Goal: Find specific page/section: Find specific page/section

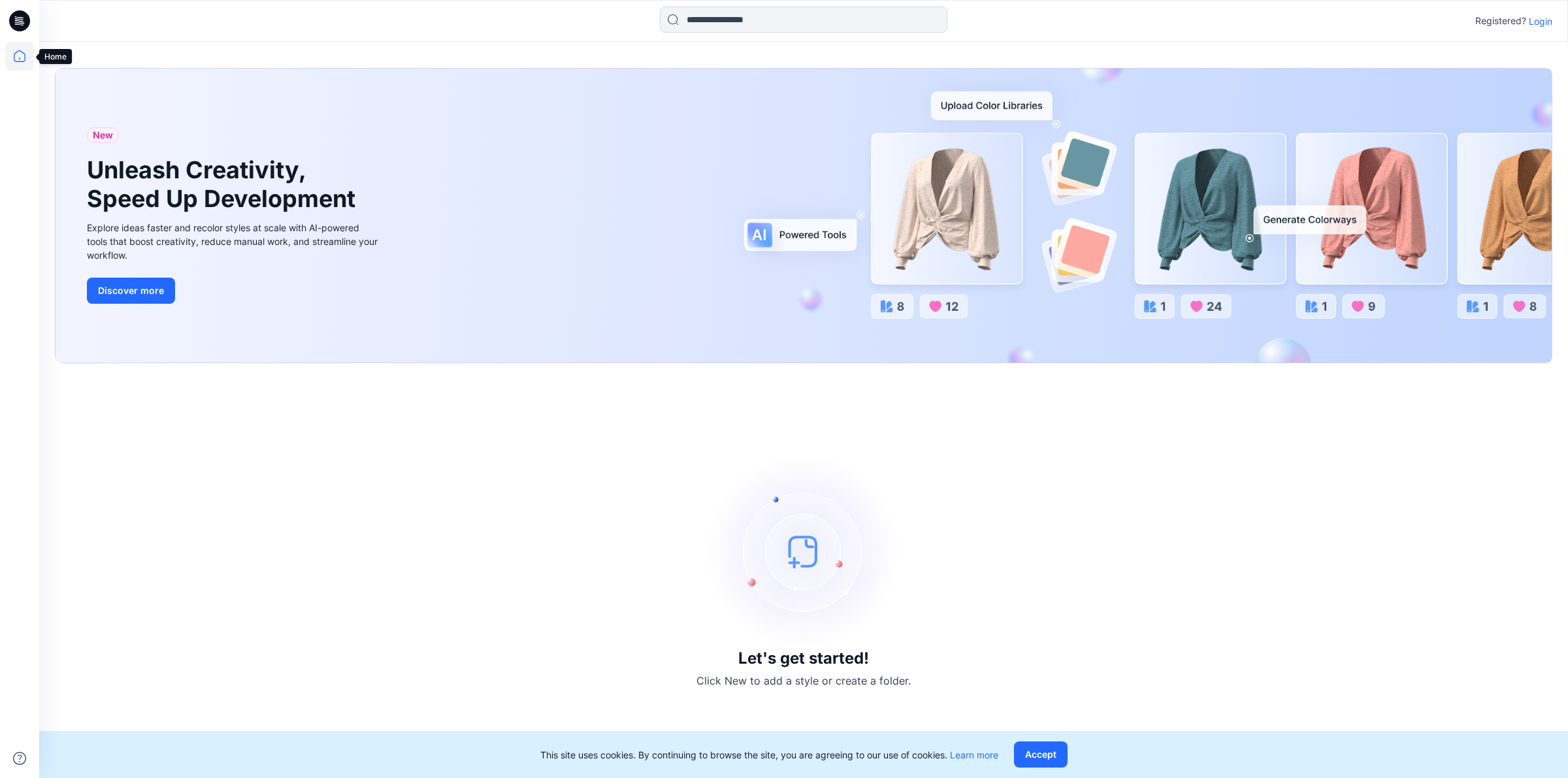
click at [22, 62] on icon at bounding box center [20, 57] width 29 height 29
click at [16, 57] on icon at bounding box center [20, 57] width 29 height 29
click at [1545, 18] on p "Login" at bounding box center [1541, 21] width 23 height 13
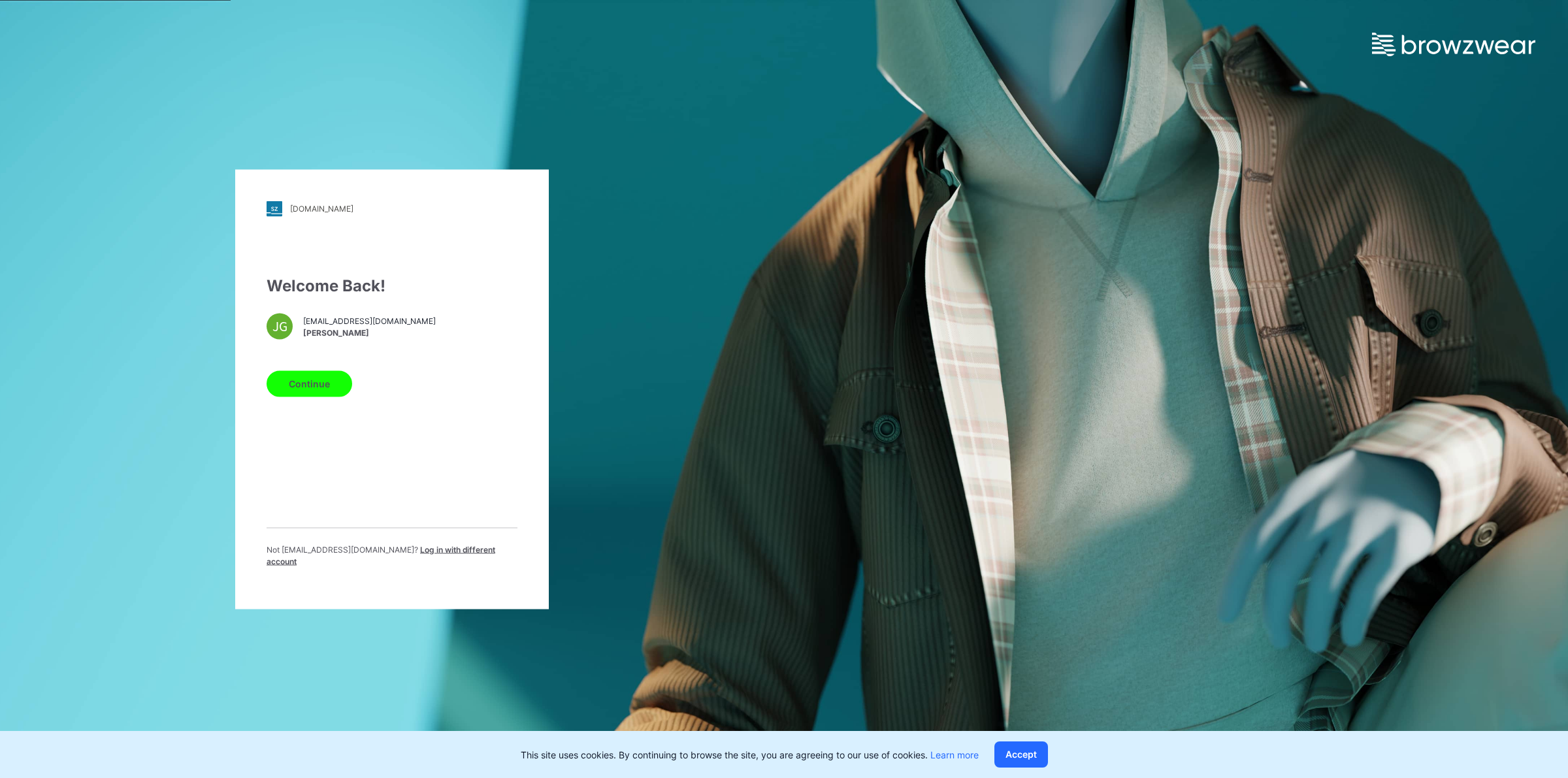
click at [315, 387] on button "Continue" at bounding box center [309, 383] width 85 height 26
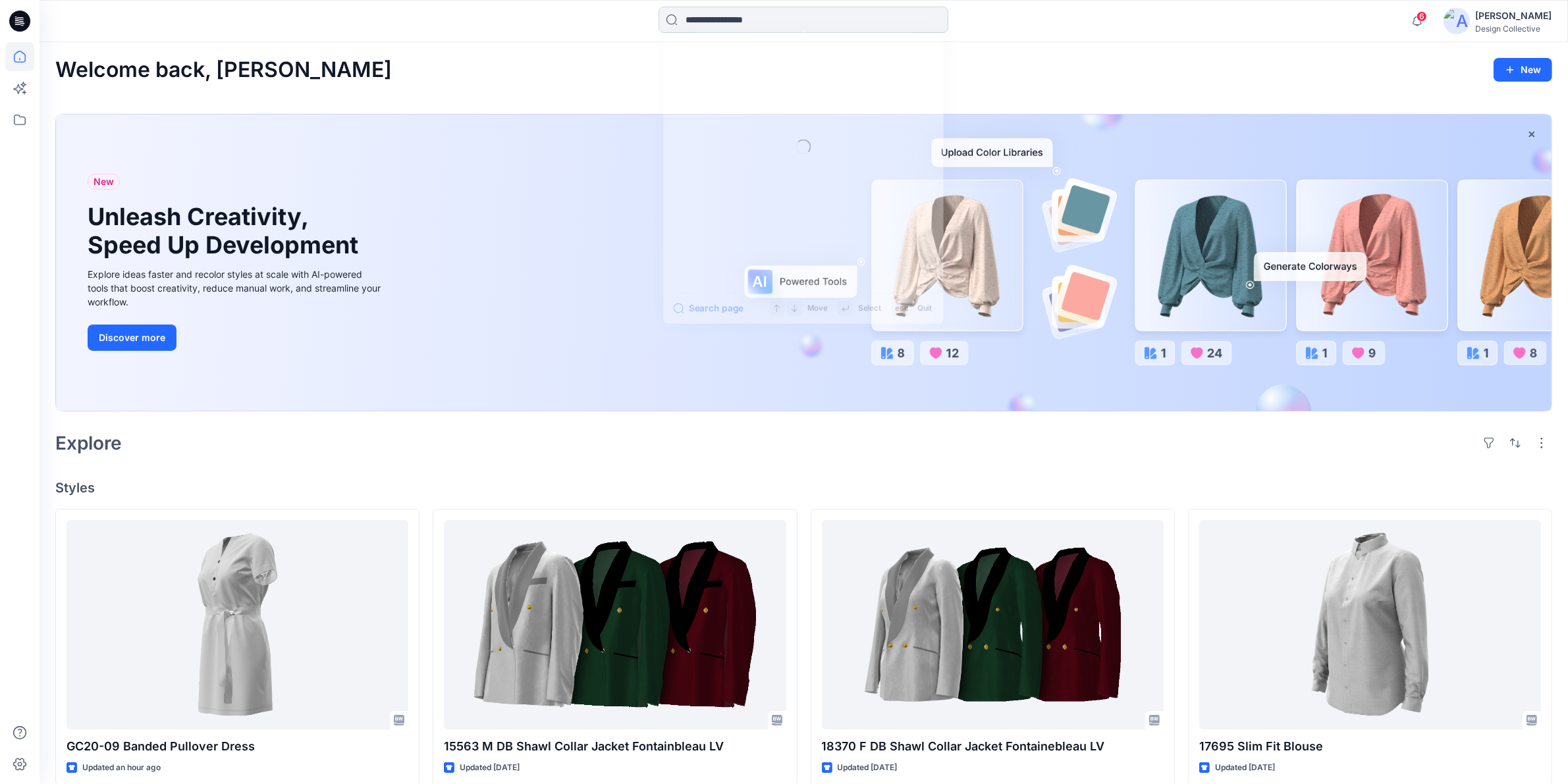
click at [698, 24] on input at bounding box center [803, 19] width 289 height 26
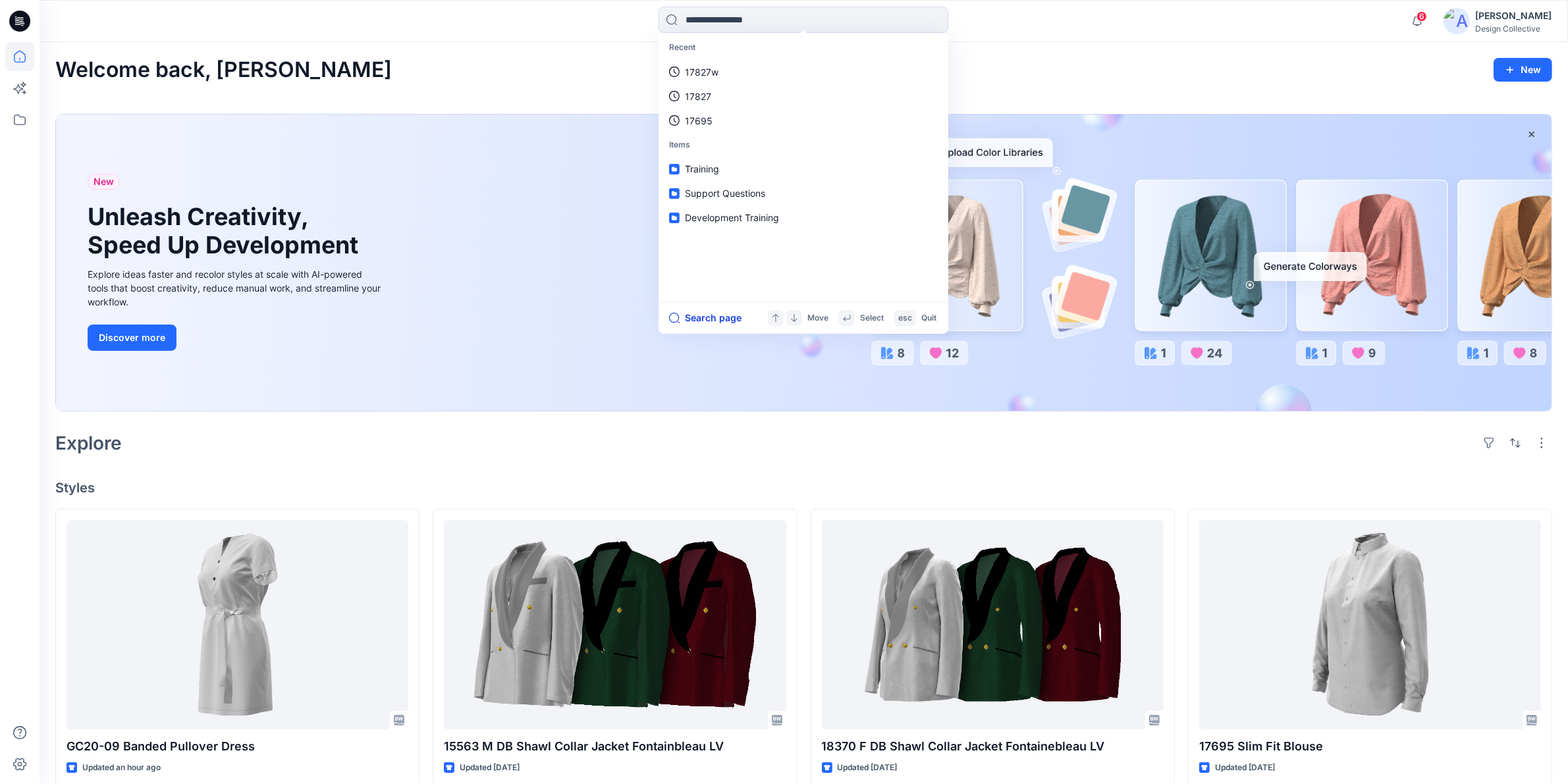
click at [710, 324] on button "Search page" at bounding box center [705, 317] width 72 height 15
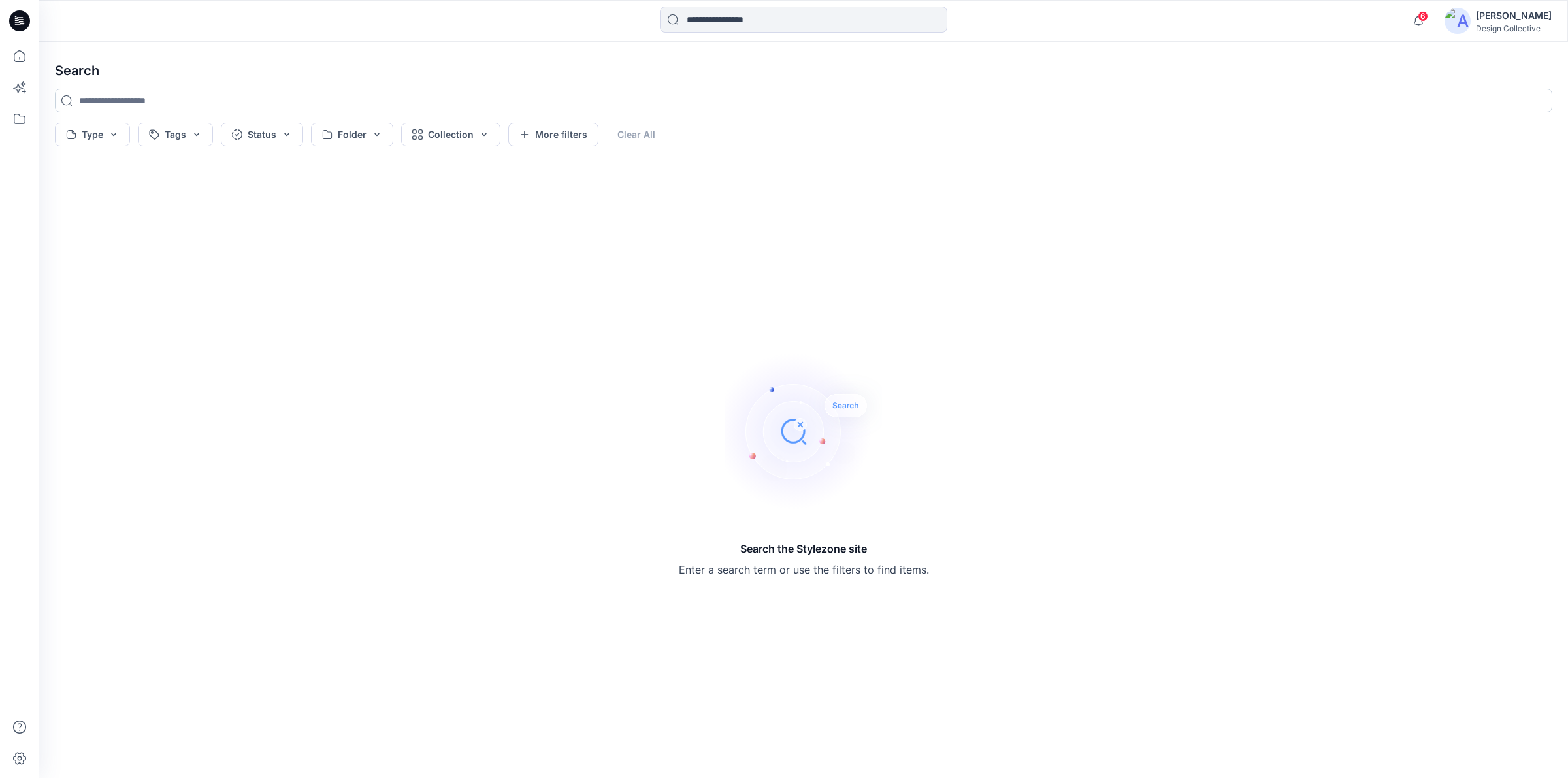
click at [147, 109] on input at bounding box center [803, 101] width 1498 height 23
drag, startPoint x: 163, startPoint y: 104, endPoint x: 43, endPoint y: 97, distance: 120.2
click at [43, 97] on div "**********" at bounding box center [804, 410] width 1529 height 737
type input "******"
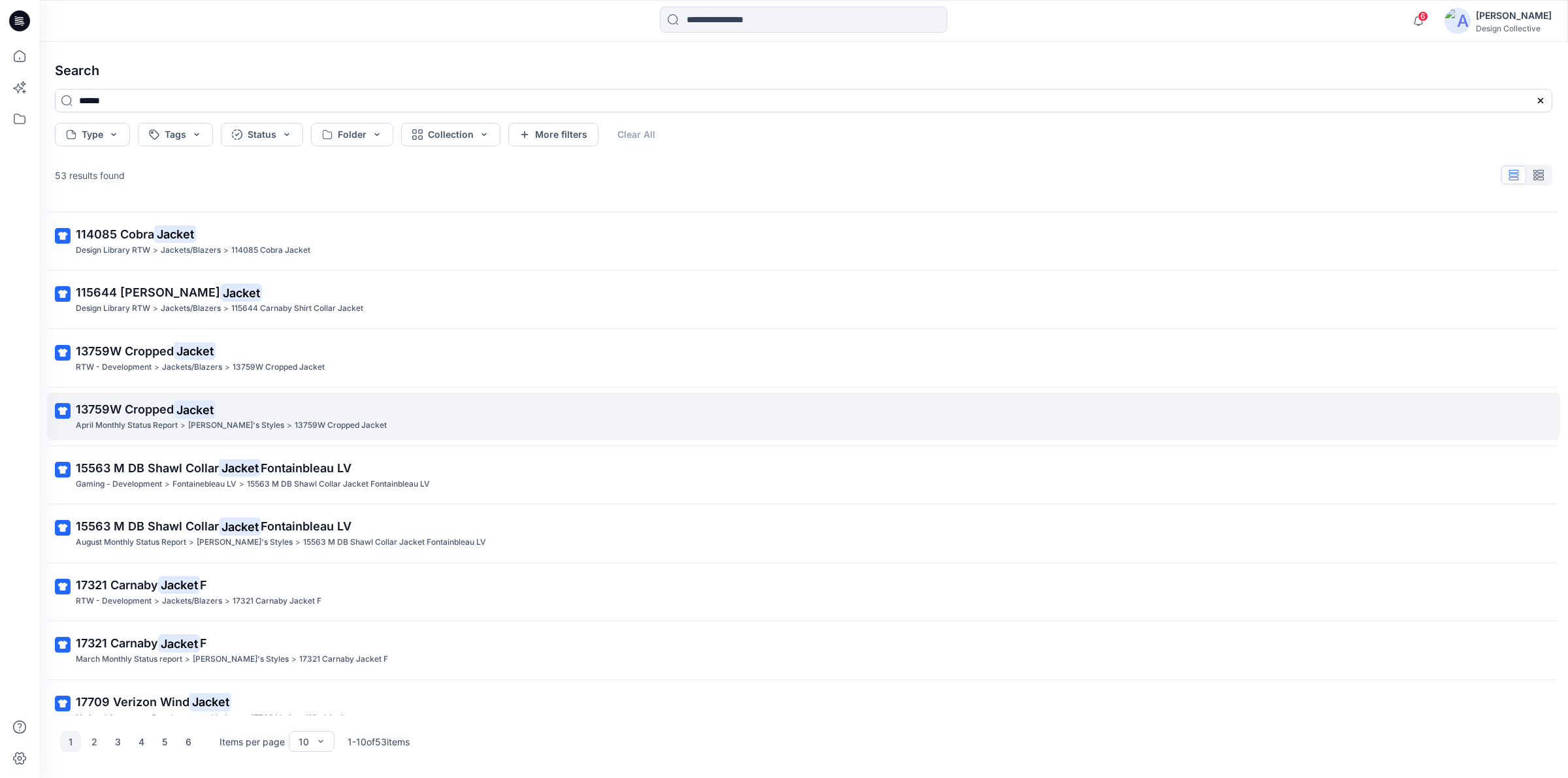
scroll to position [74, 0]
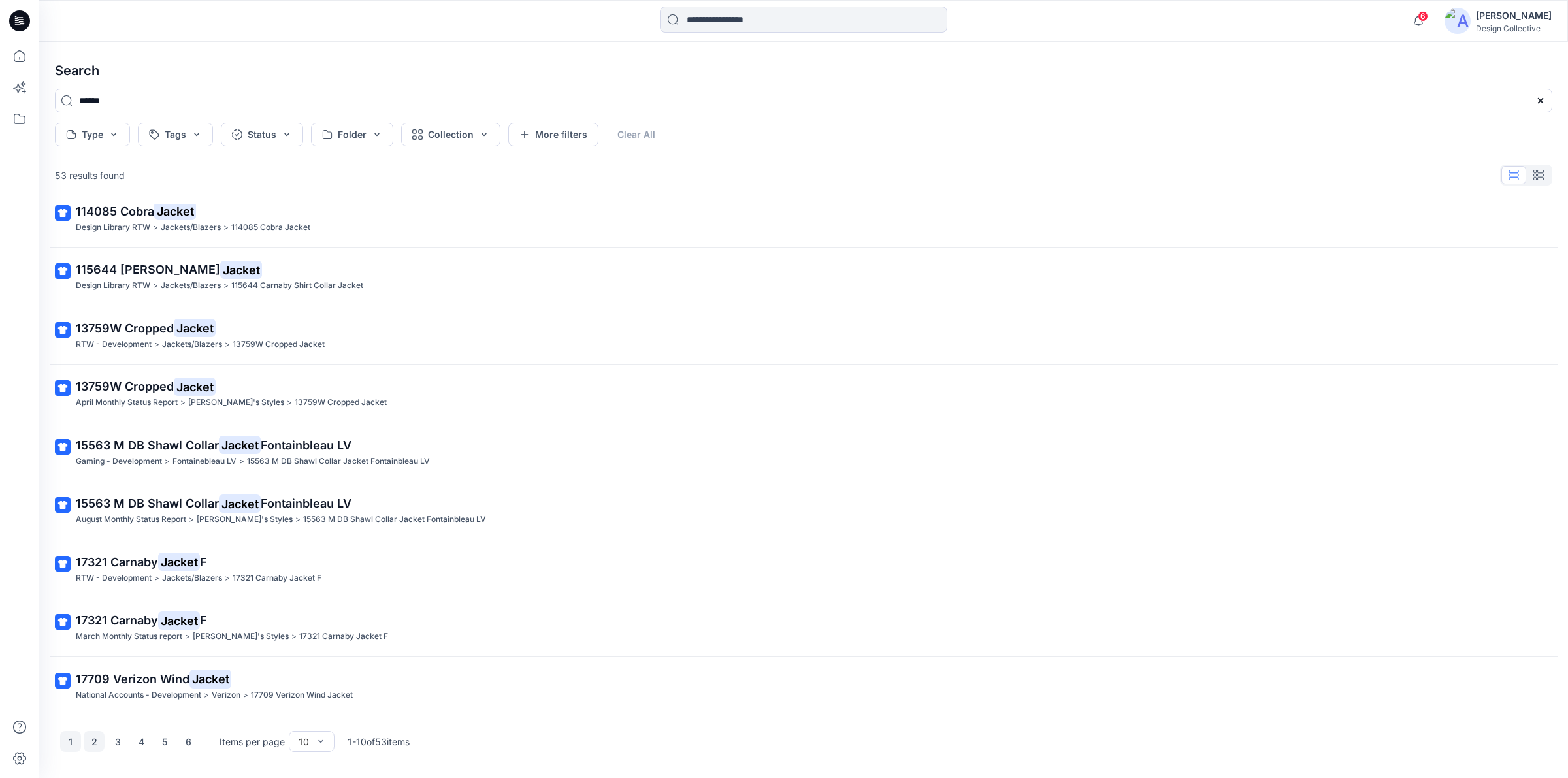
click at [92, 745] on button "2" at bounding box center [93, 741] width 21 height 21
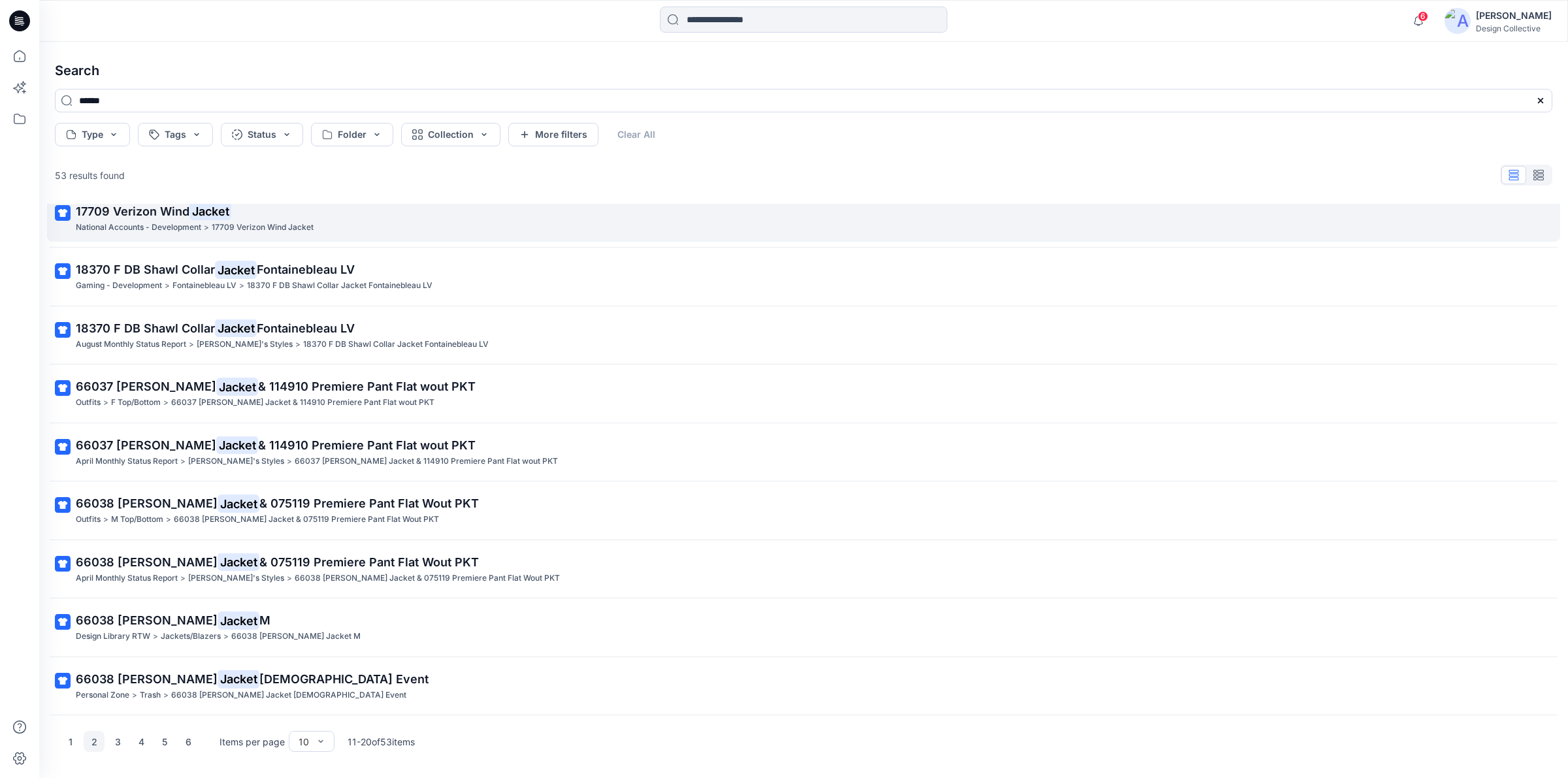
click at [334, 230] on div "National Accounts - Development > 17709 Verizon Wind Jacket" at bounding box center [802, 227] width 1453 height 13
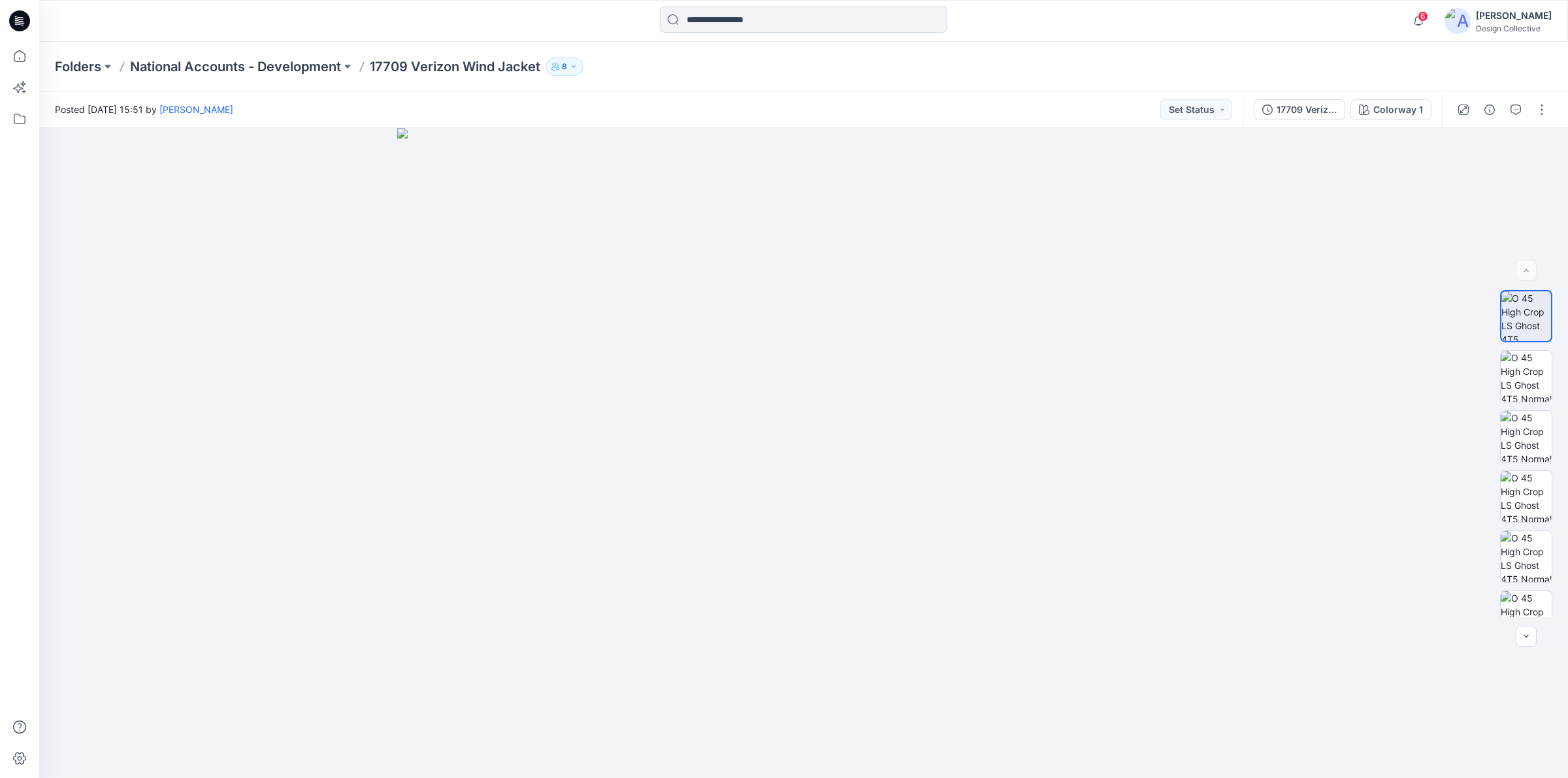
click at [709, 21] on input at bounding box center [803, 19] width 287 height 26
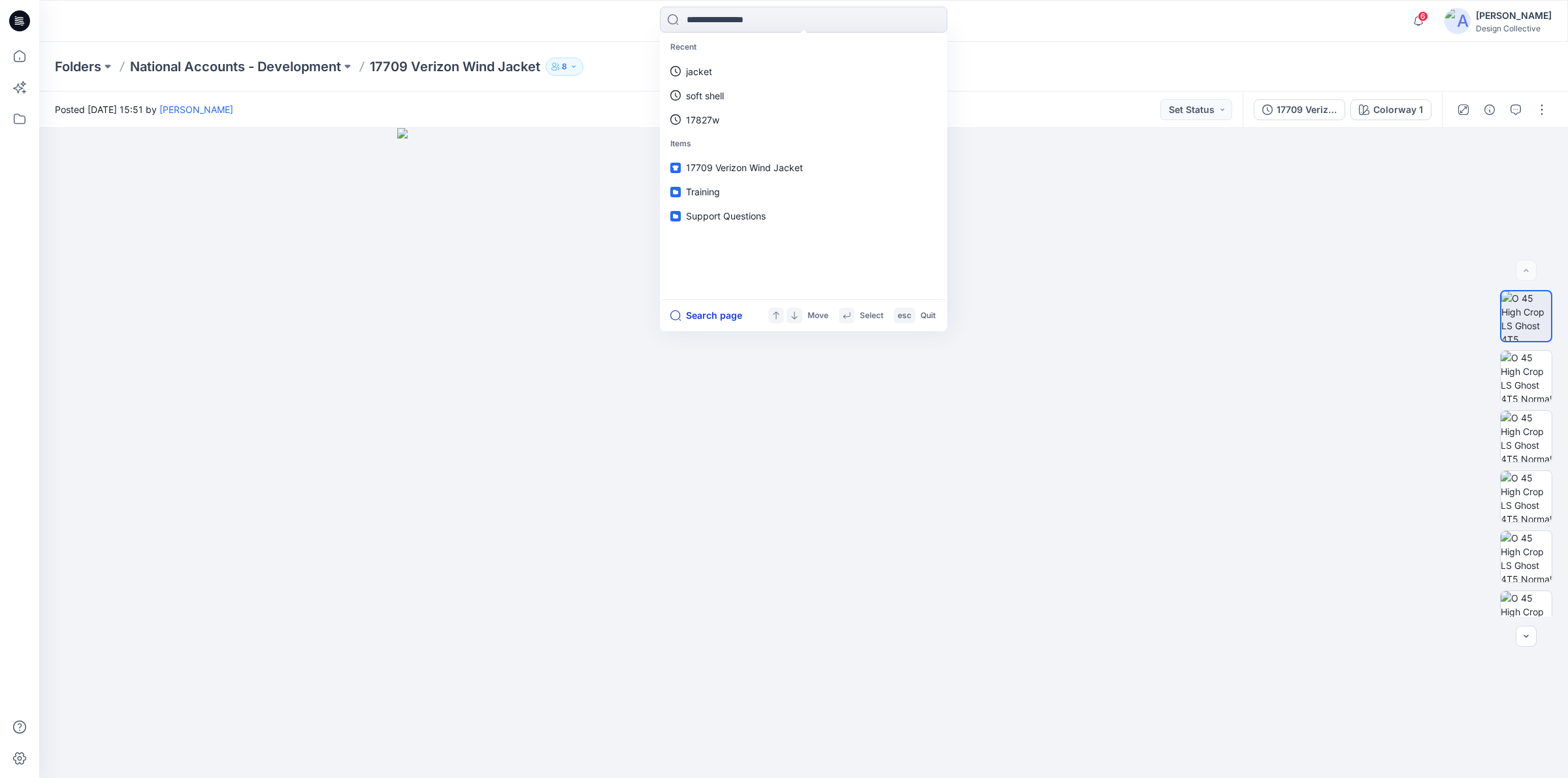
click at [709, 313] on button "Search page" at bounding box center [706, 315] width 72 height 15
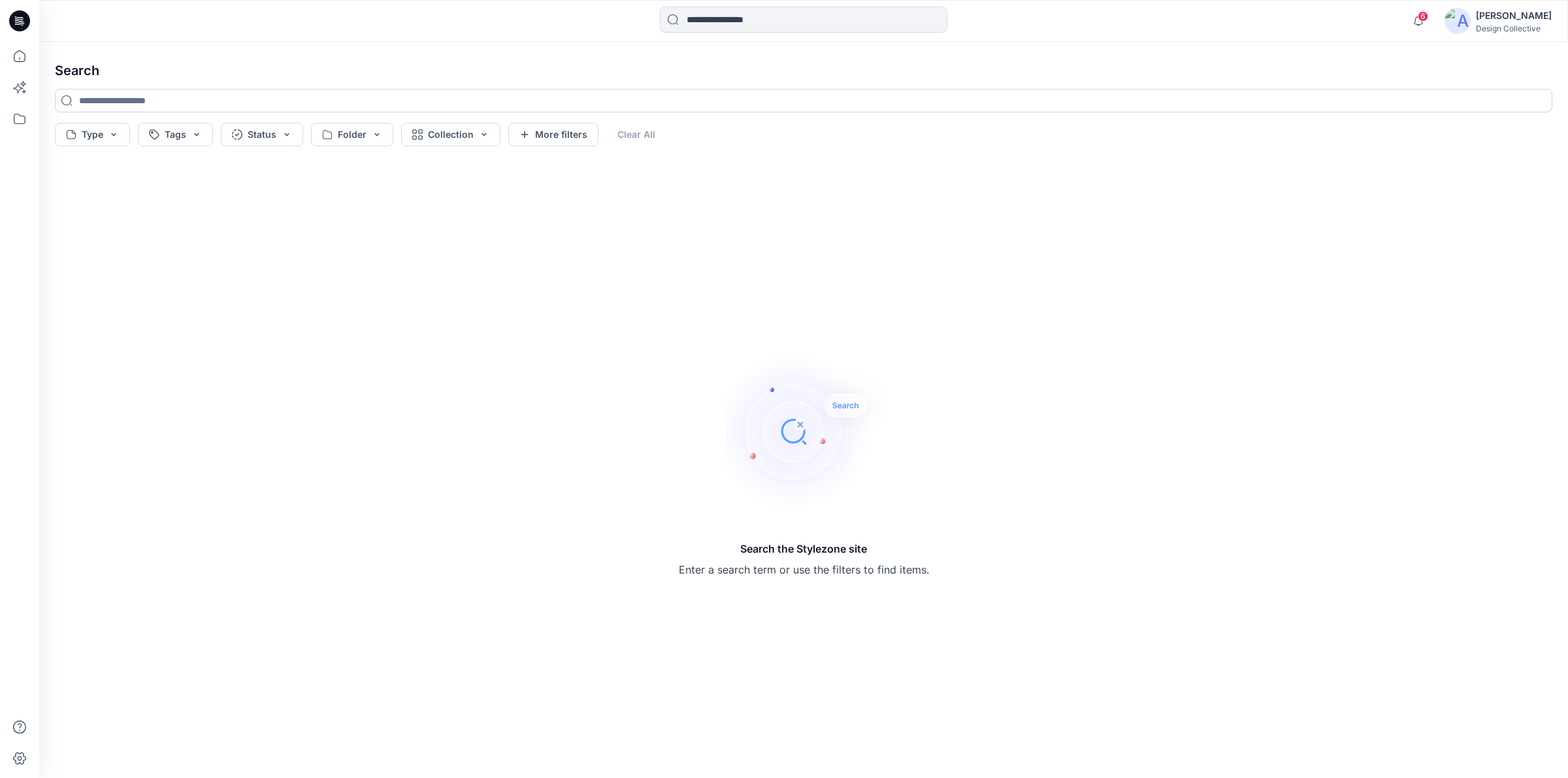
click at [224, 101] on input at bounding box center [803, 101] width 1498 height 23
type input "******"
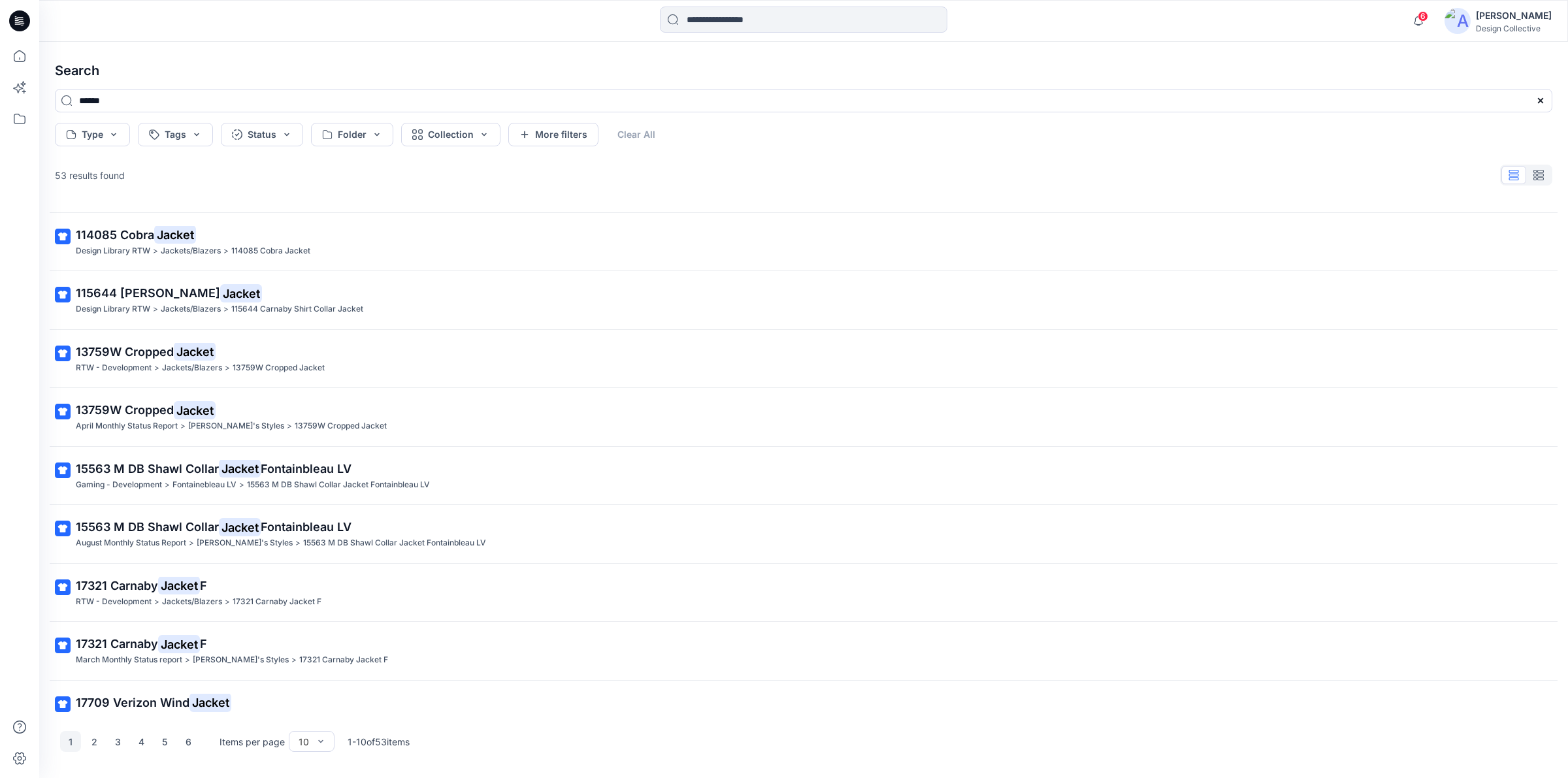
scroll to position [74, 0]
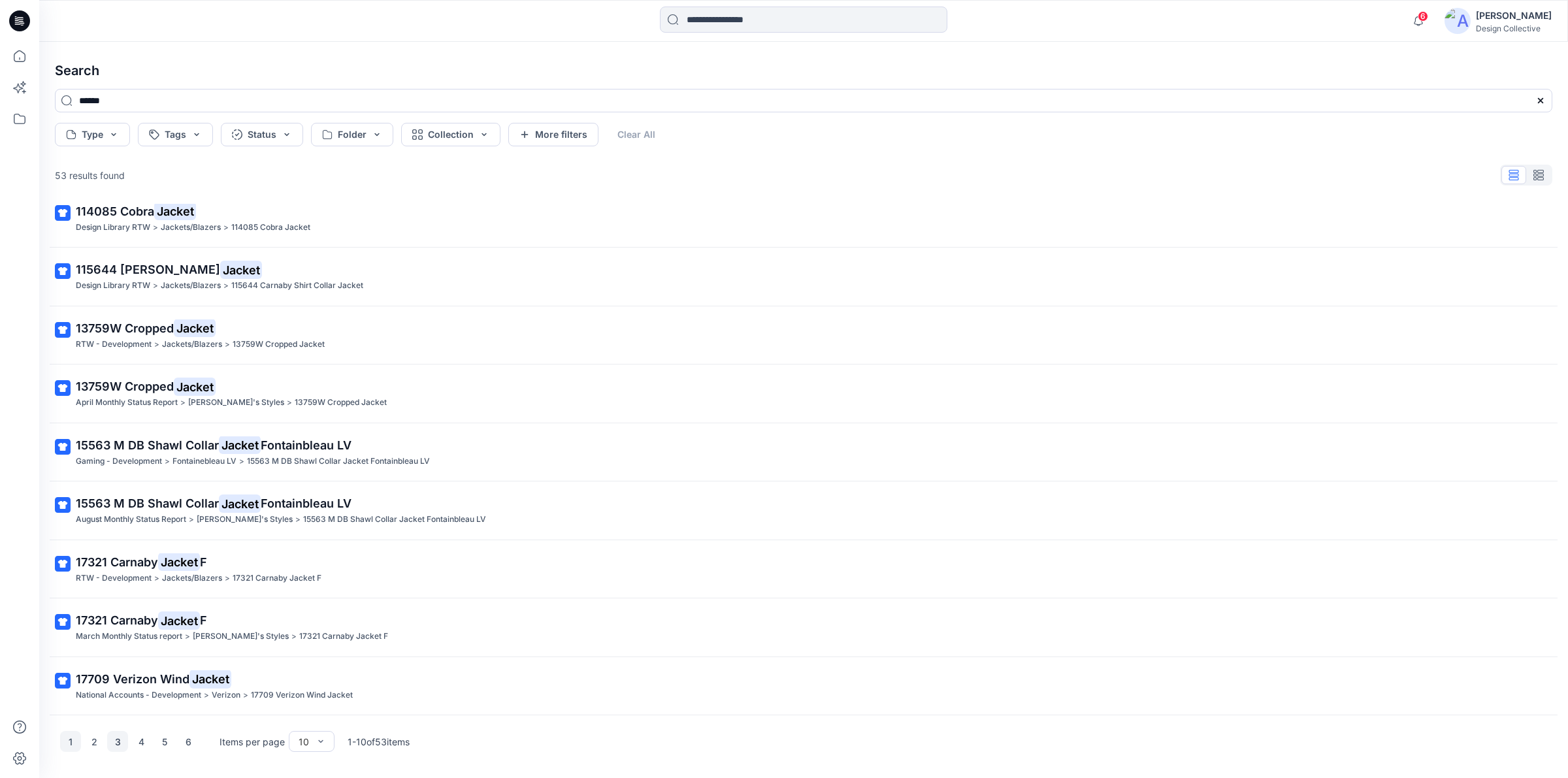
click at [121, 746] on button "3" at bounding box center [117, 741] width 21 height 21
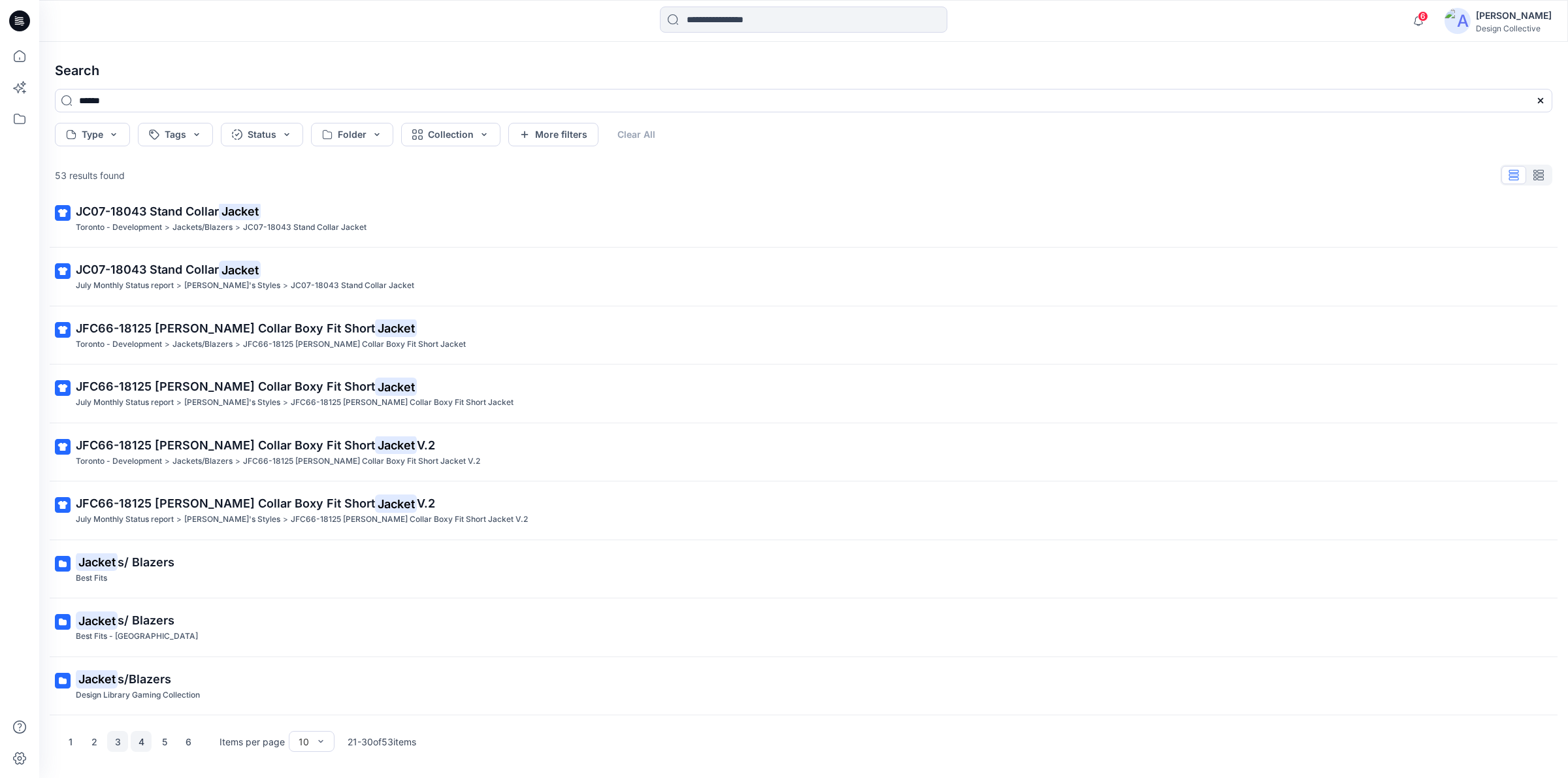
click at [141, 746] on button "4" at bounding box center [141, 741] width 21 height 21
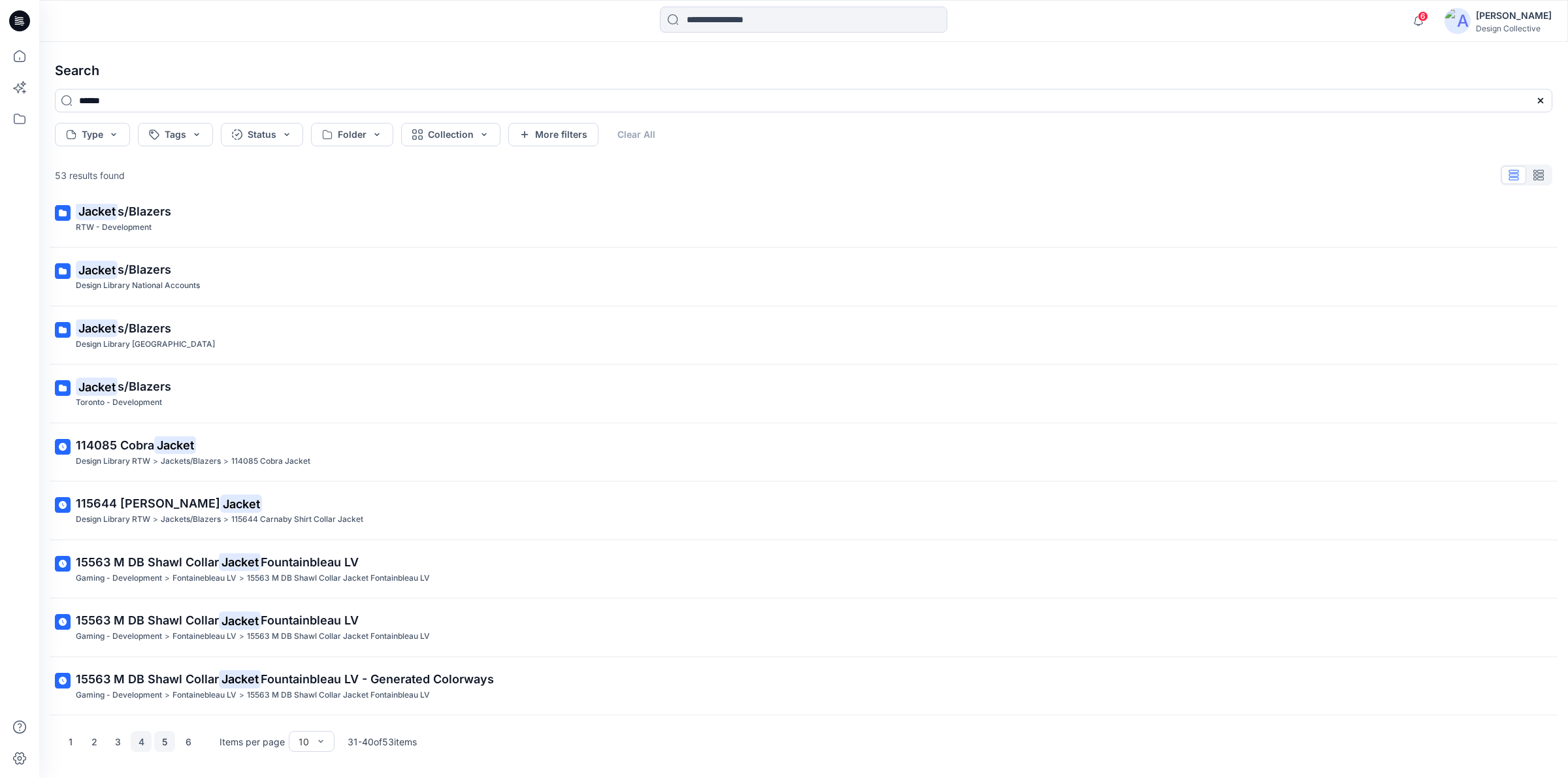
click at [168, 751] on button "5" at bounding box center [164, 741] width 21 height 21
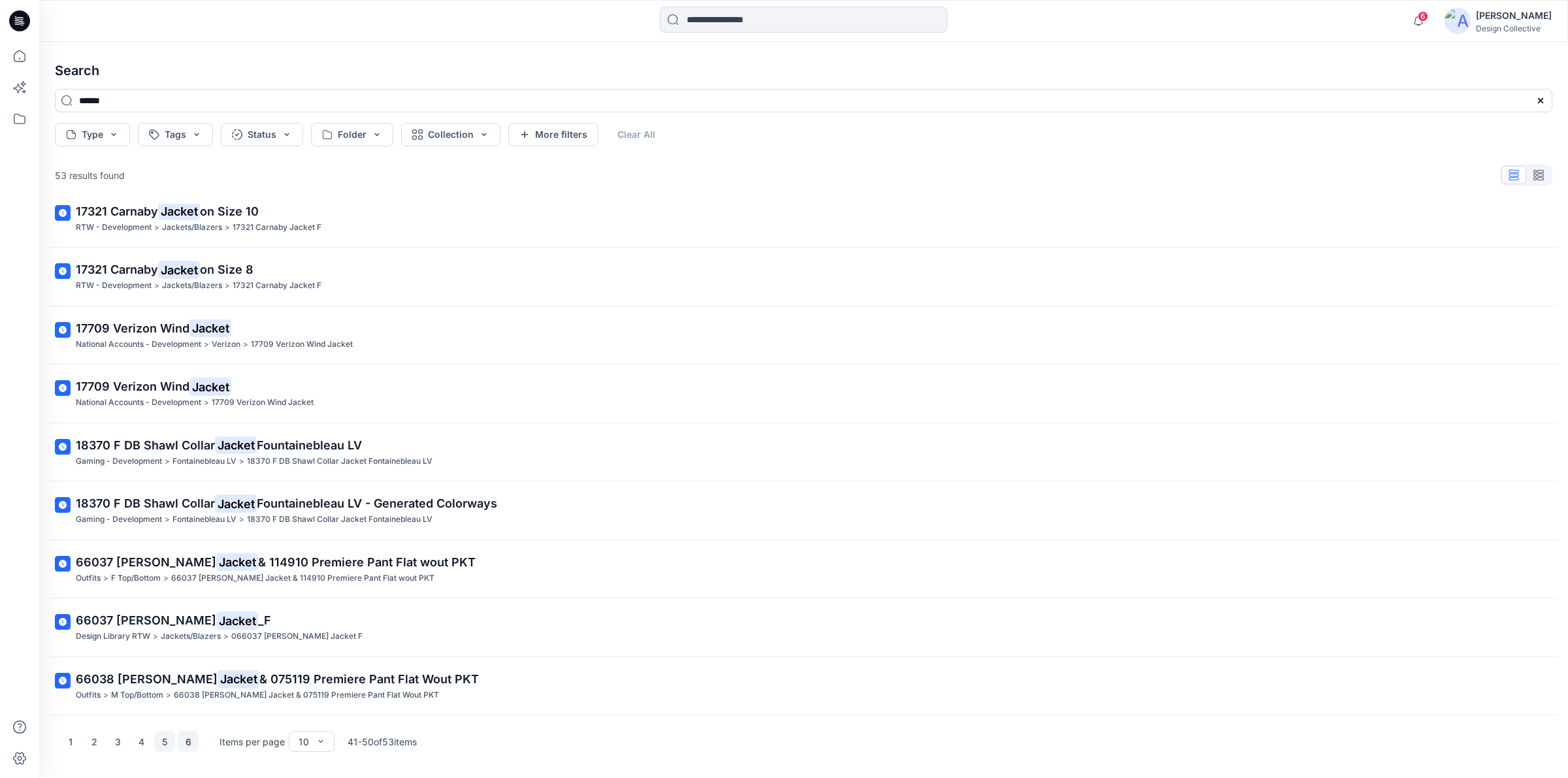
click at [185, 748] on button "6" at bounding box center [188, 741] width 21 height 21
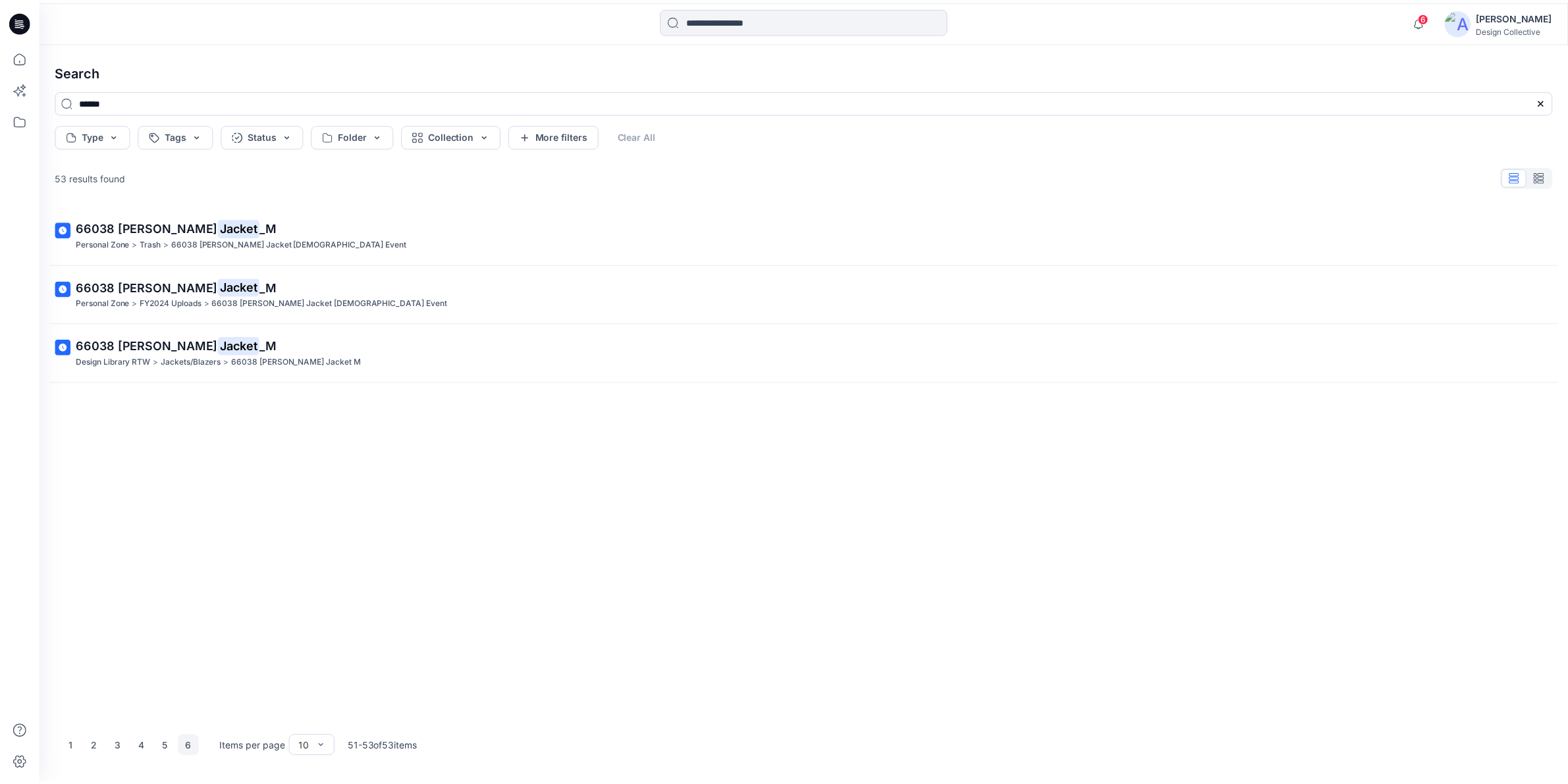
scroll to position [0, 0]
click at [22, 120] on icon at bounding box center [20, 119] width 29 height 29
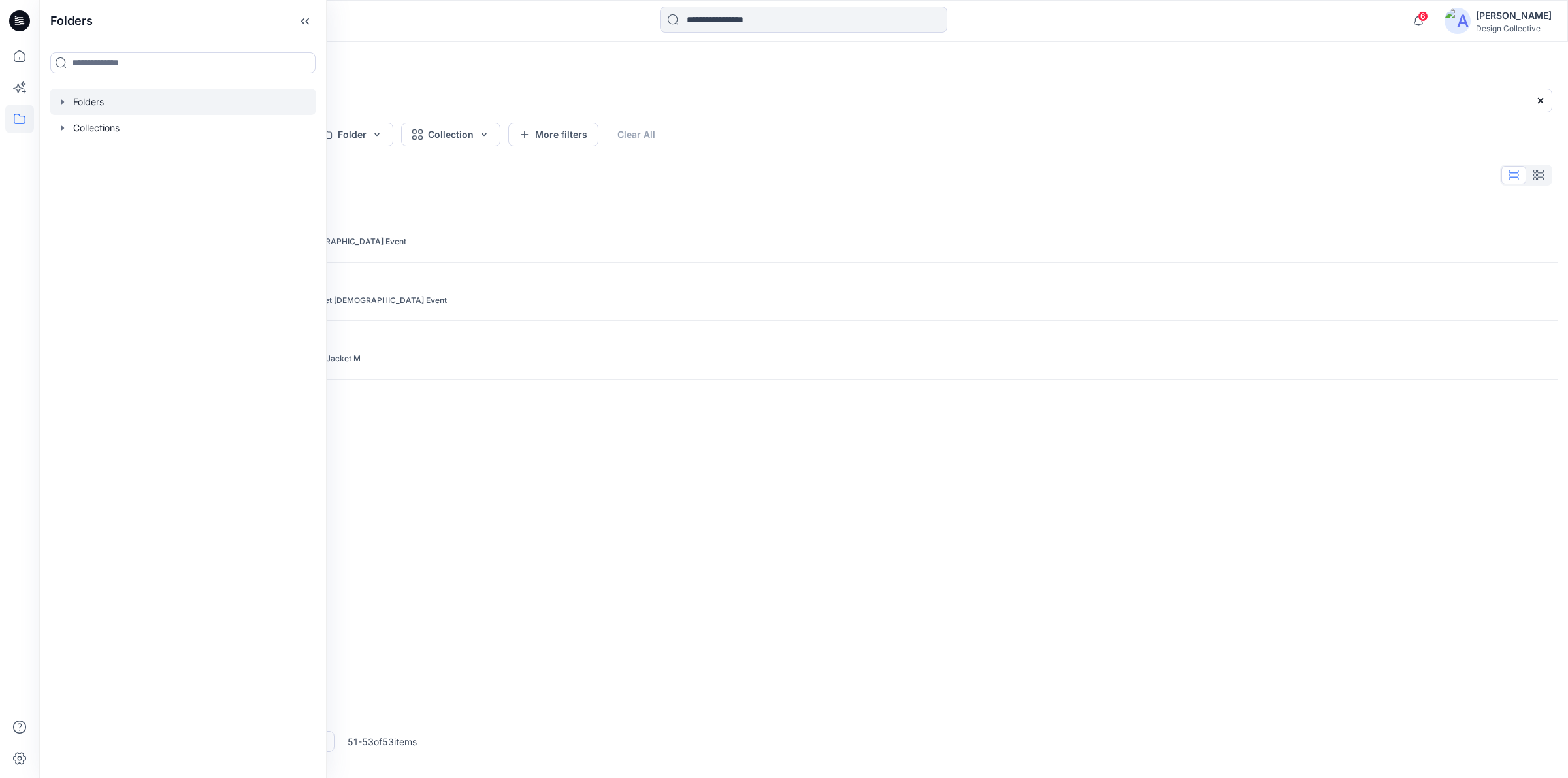
click at [63, 108] on div at bounding box center [182, 101] width 267 height 26
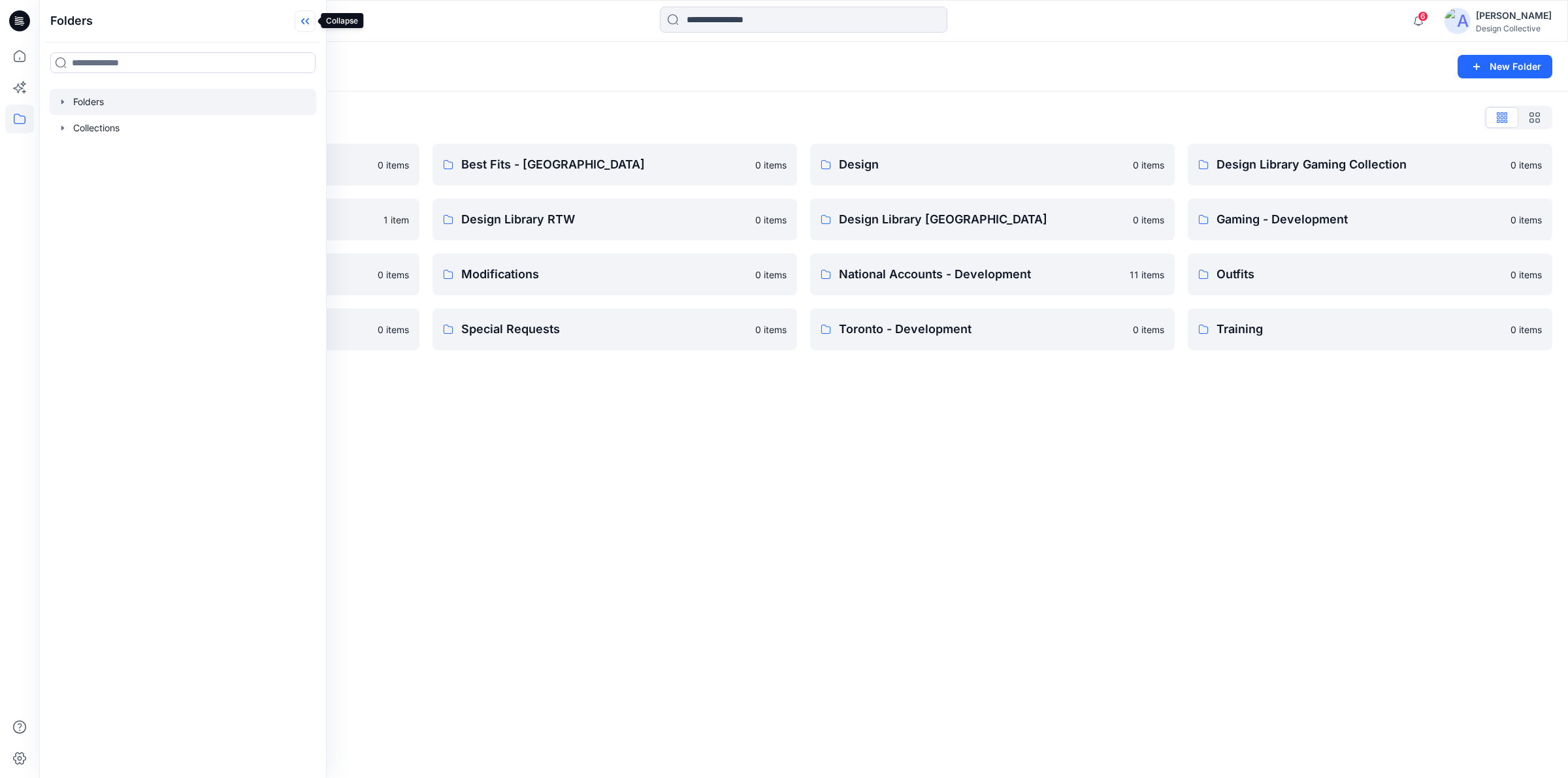
click at [297, 27] on icon at bounding box center [304, 22] width 21 height 22
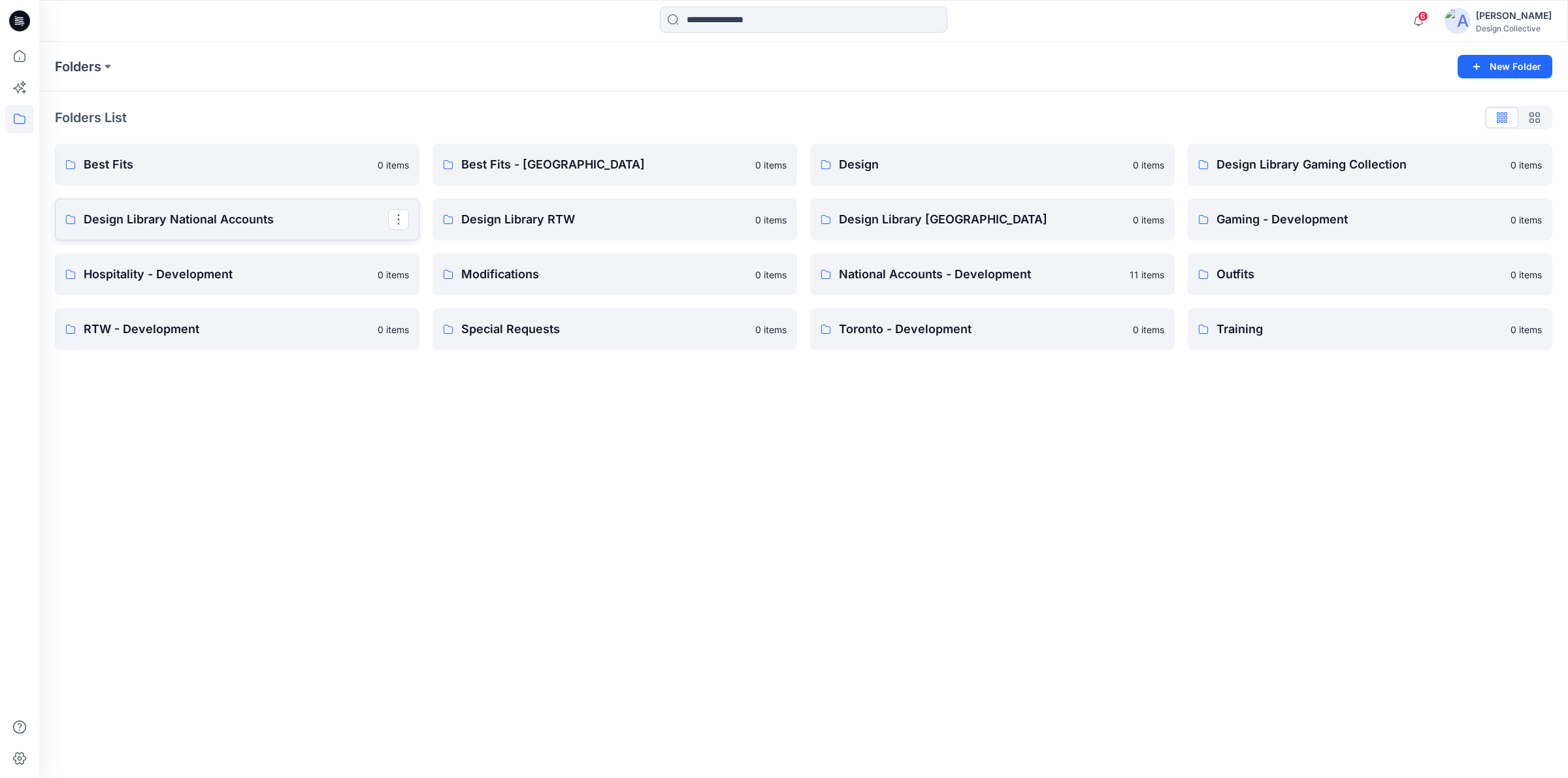
click at [190, 224] on p "Design Library National Accounts" at bounding box center [235, 219] width 304 height 18
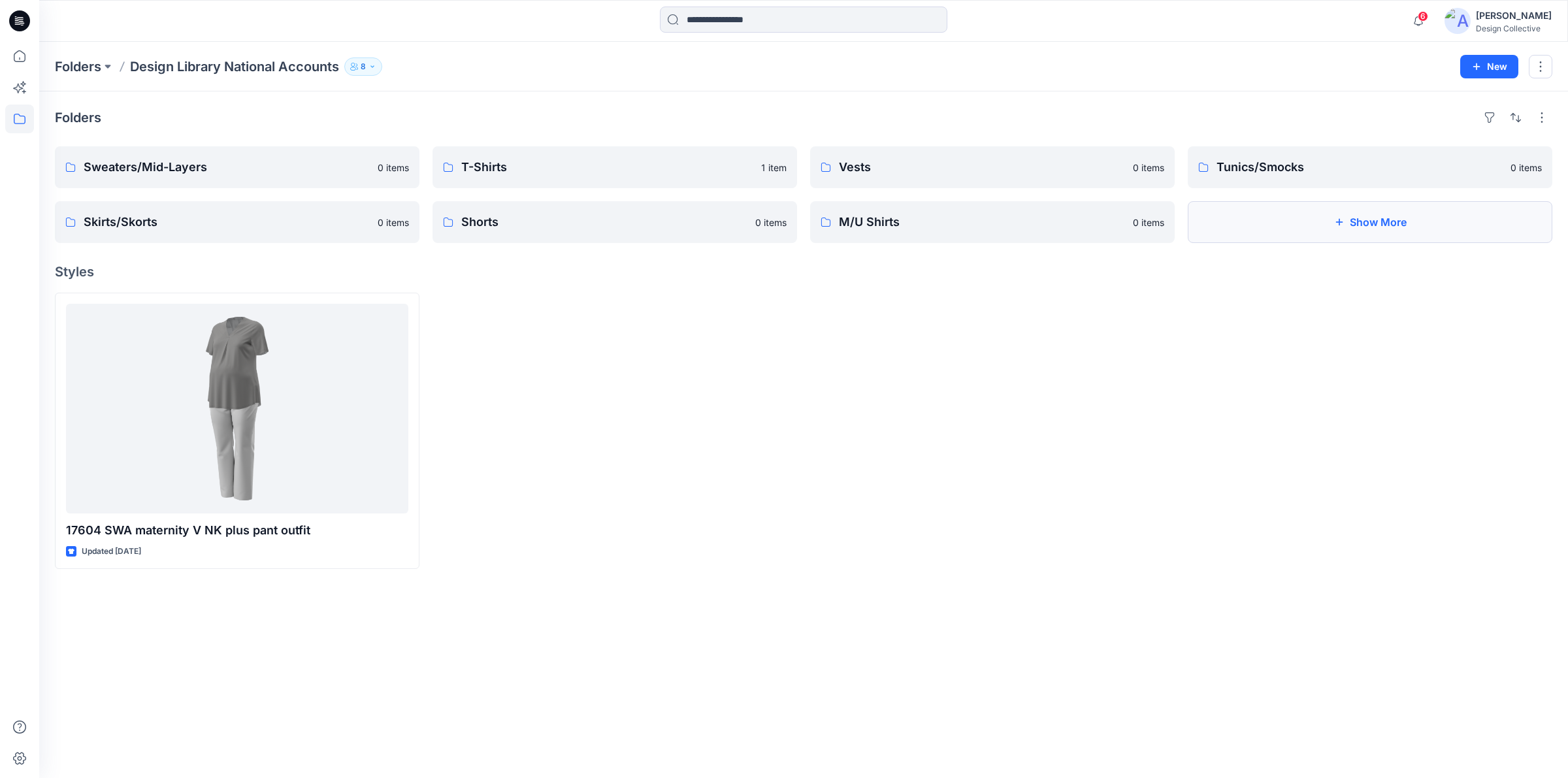
click at [1424, 220] on button "Show More" at bounding box center [1371, 222] width 364 height 42
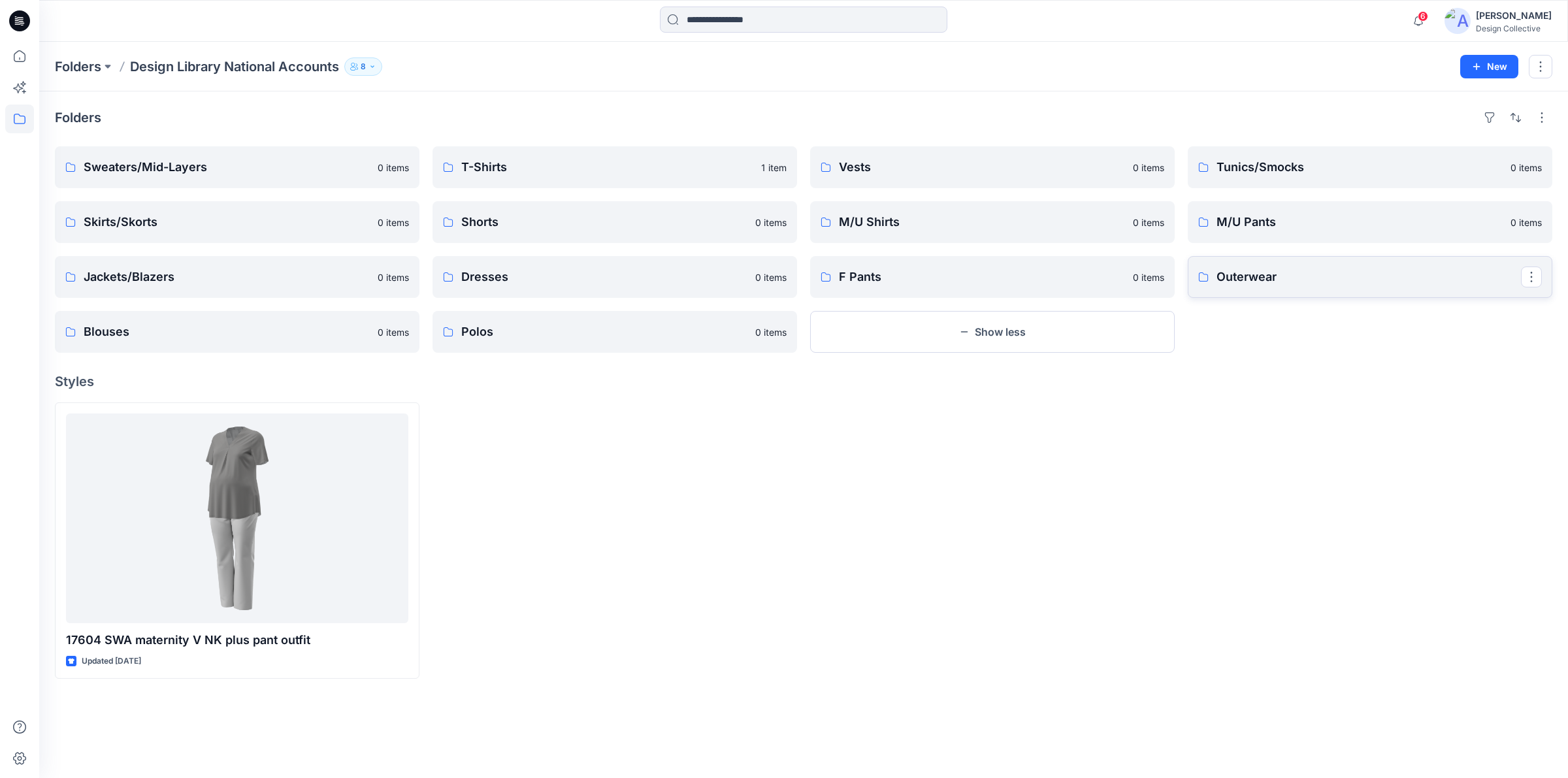
click at [1240, 284] on p "Outerwear" at bounding box center [1369, 277] width 304 height 18
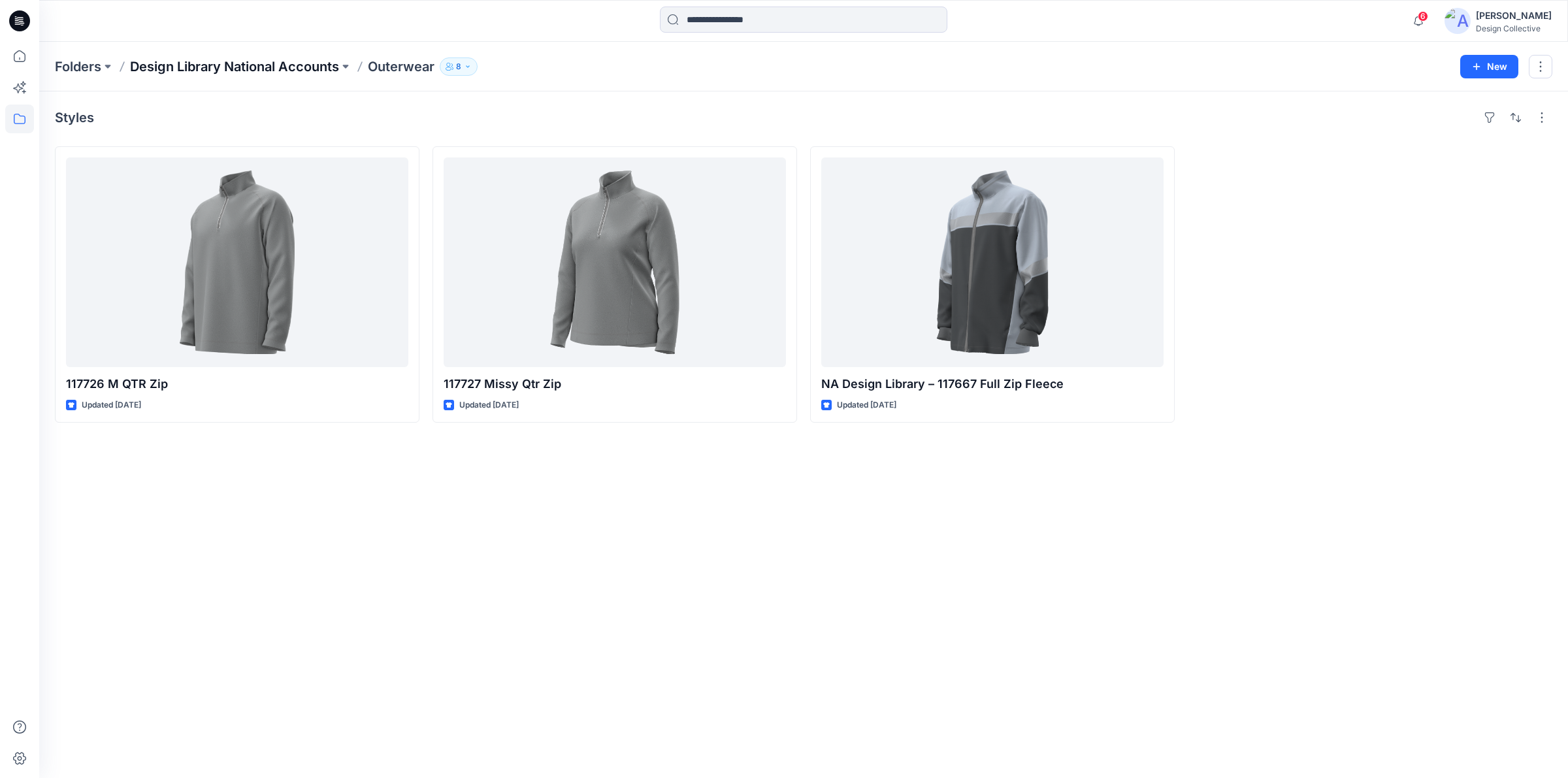
click at [298, 66] on p "Design Library National Accounts" at bounding box center [234, 66] width 209 height 18
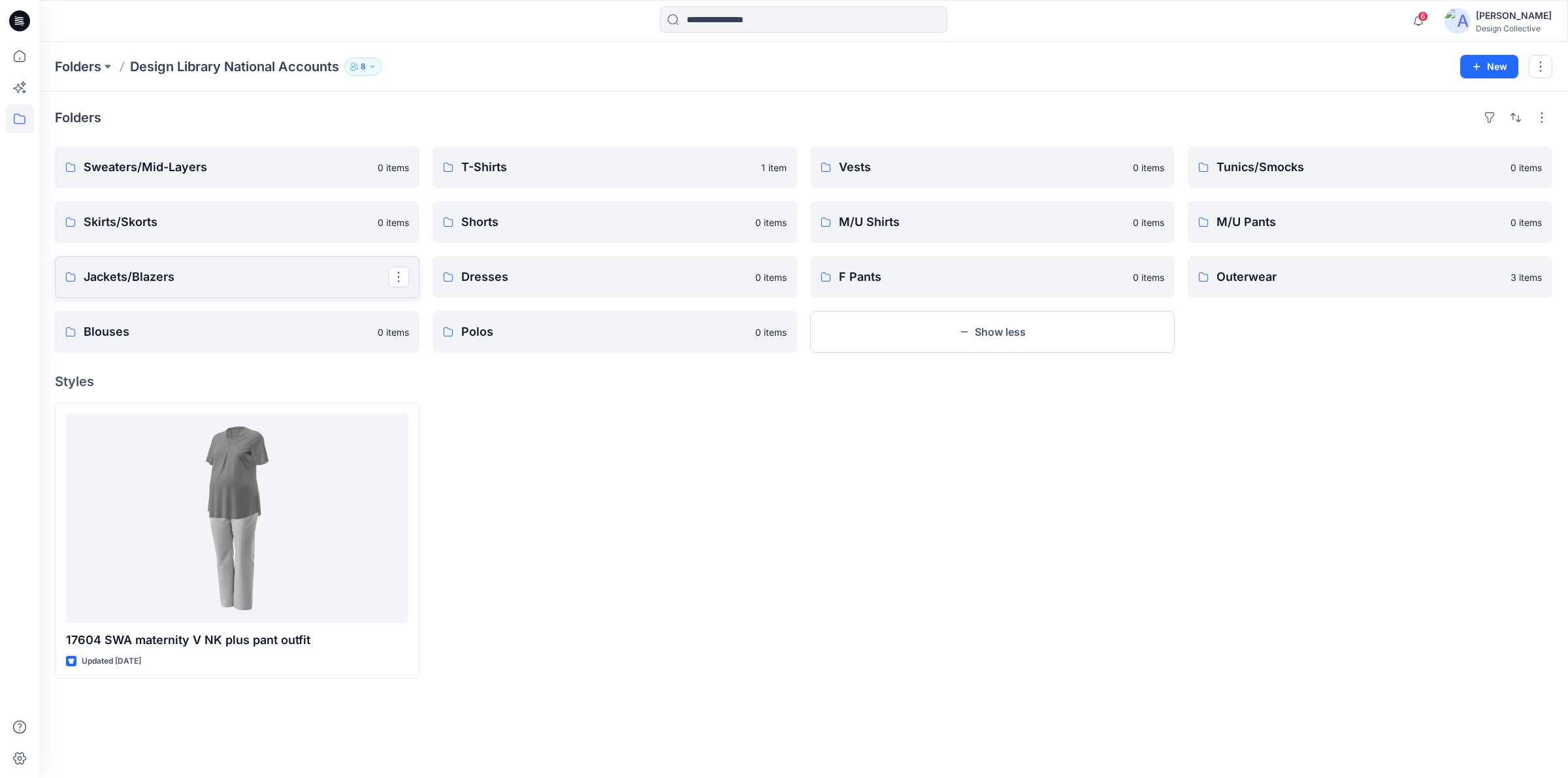
click at [227, 273] on p "Jackets/Blazers" at bounding box center [235, 277] width 304 height 18
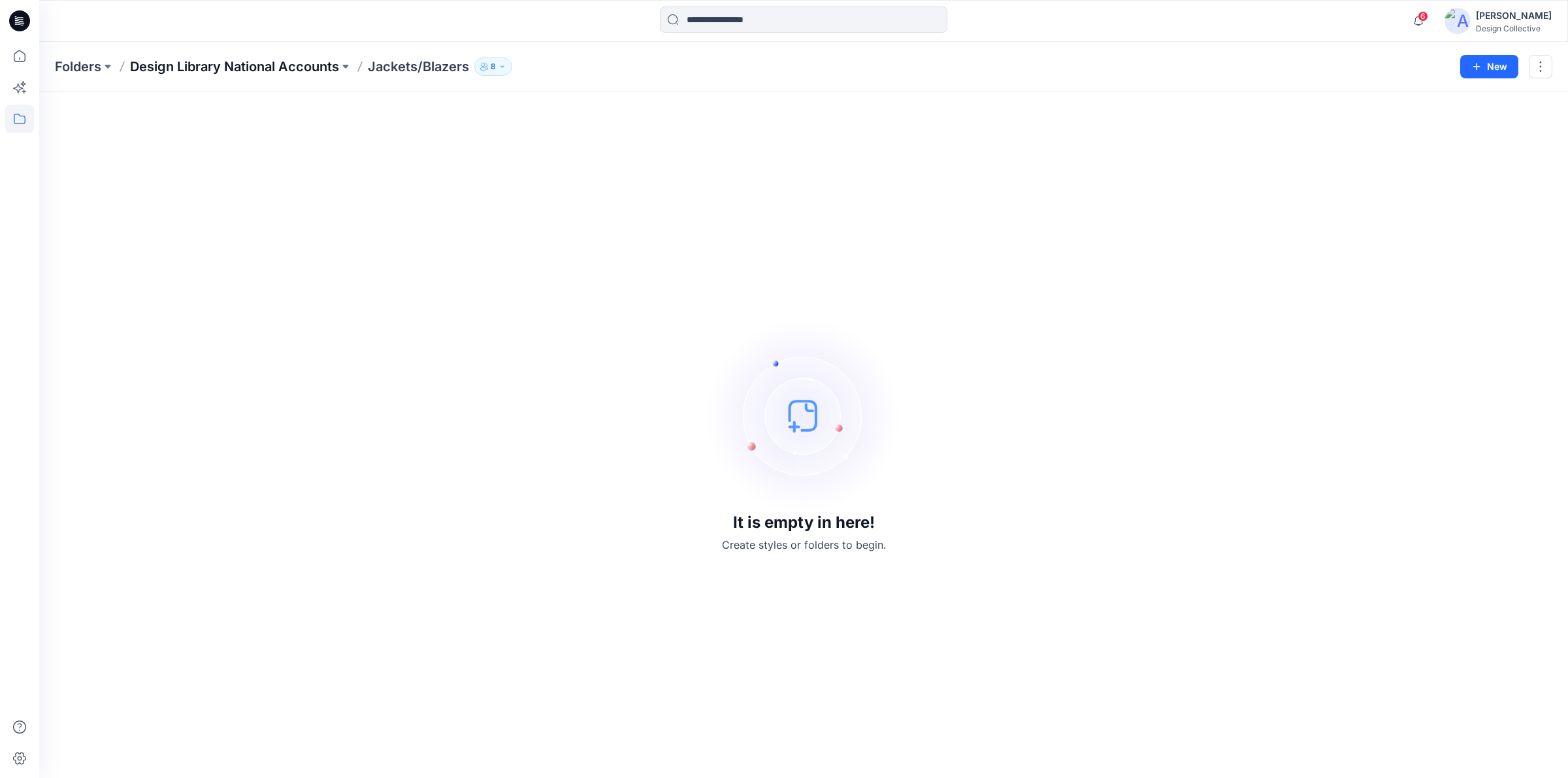
click at [285, 74] on p "Design Library National Accounts" at bounding box center [234, 66] width 209 height 18
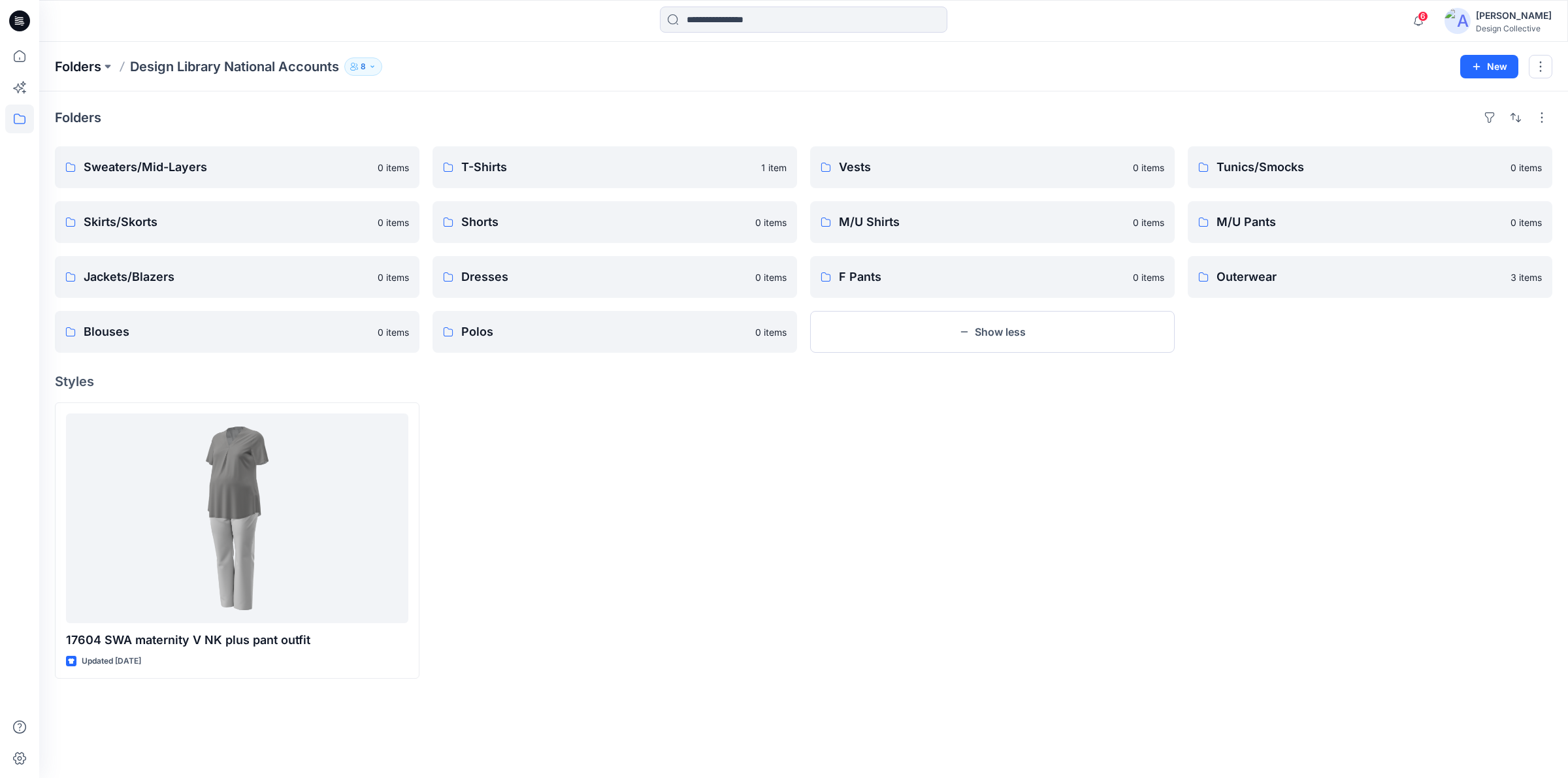
click at [101, 64] on p "Folders" at bounding box center [78, 66] width 47 height 18
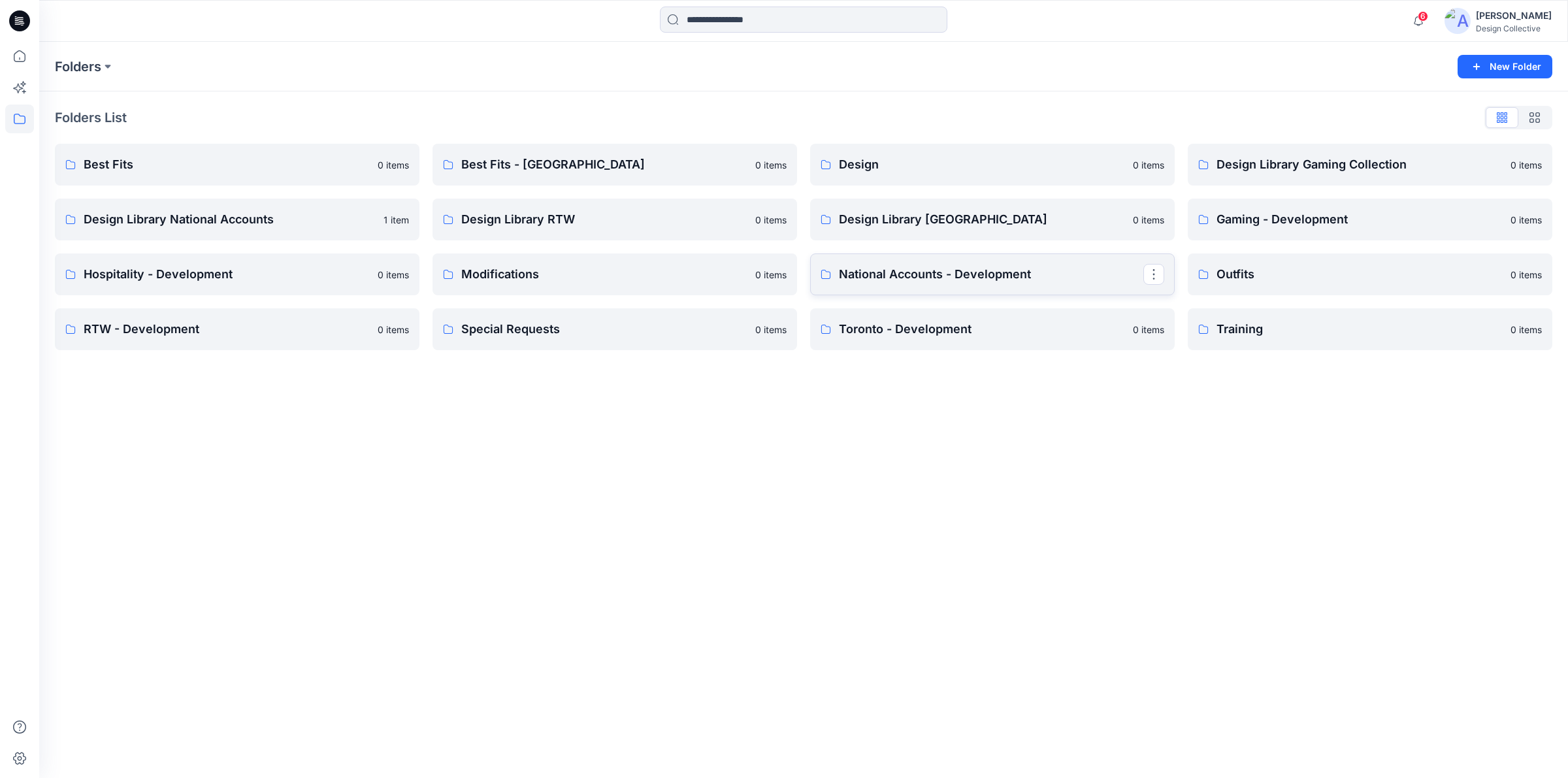
click at [950, 275] on p "National Accounts - Development" at bounding box center [991, 275] width 304 height 18
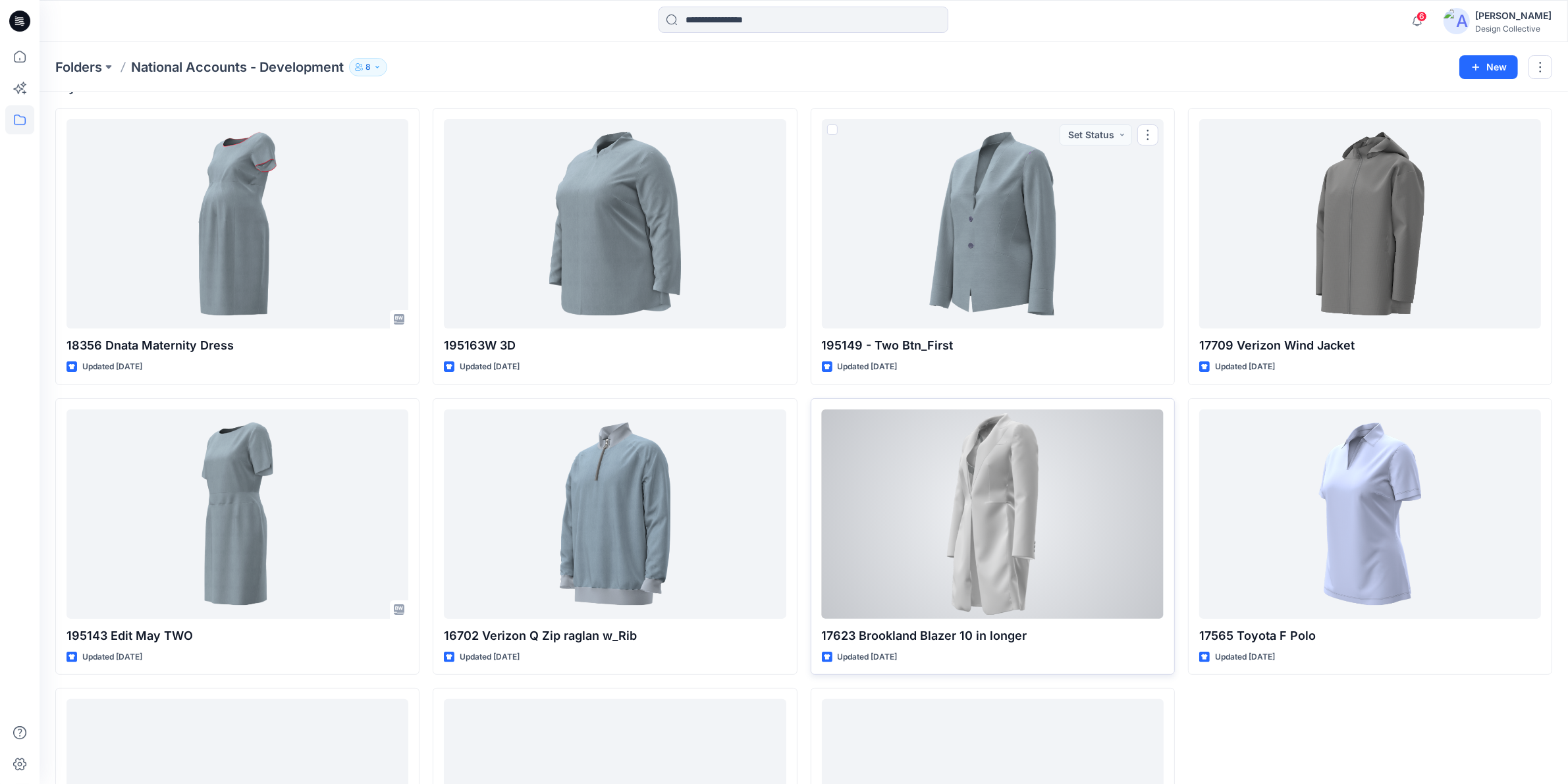
scroll to position [274, 0]
